Goal: Task Accomplishment & Management: Use online tool/utility

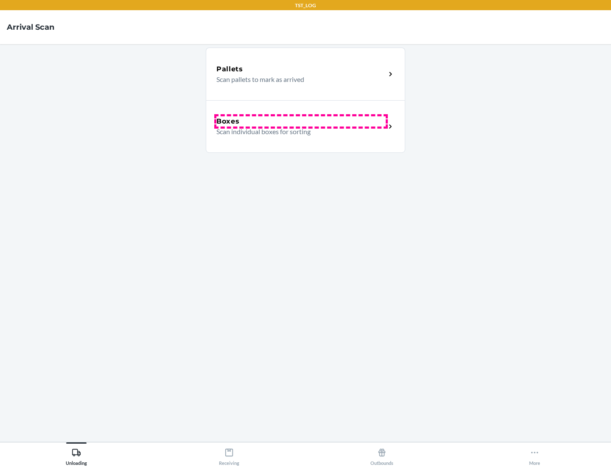
click at [301, 121] on div "Boxes" at bounding box center [301, 121] width 169 height 10
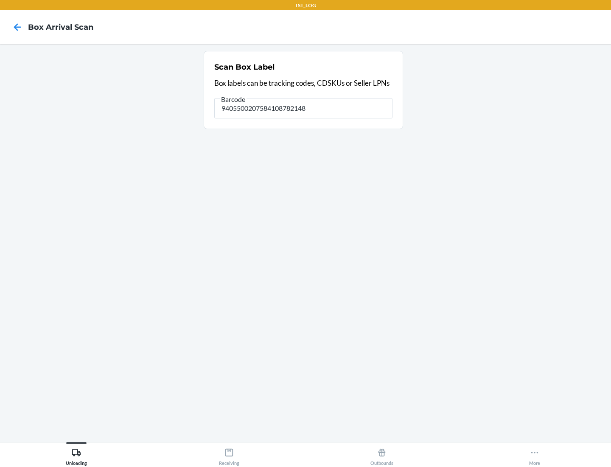
type input "9405500207584108782148"
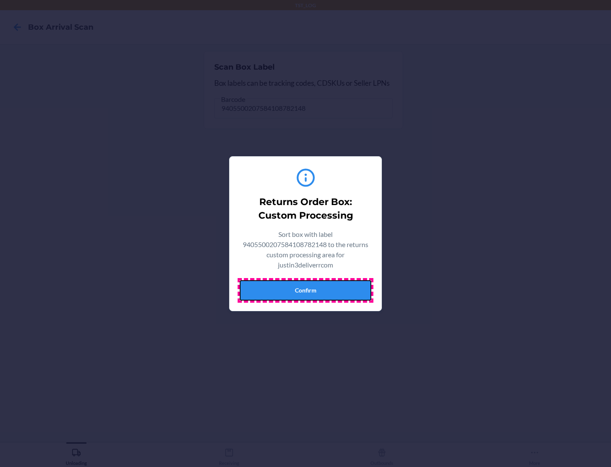
click at [306, 290] on button "Confirm" at bounding box center [306, 290] width 132 height 20
